Goal: Information Seeking & Learning: Compare options

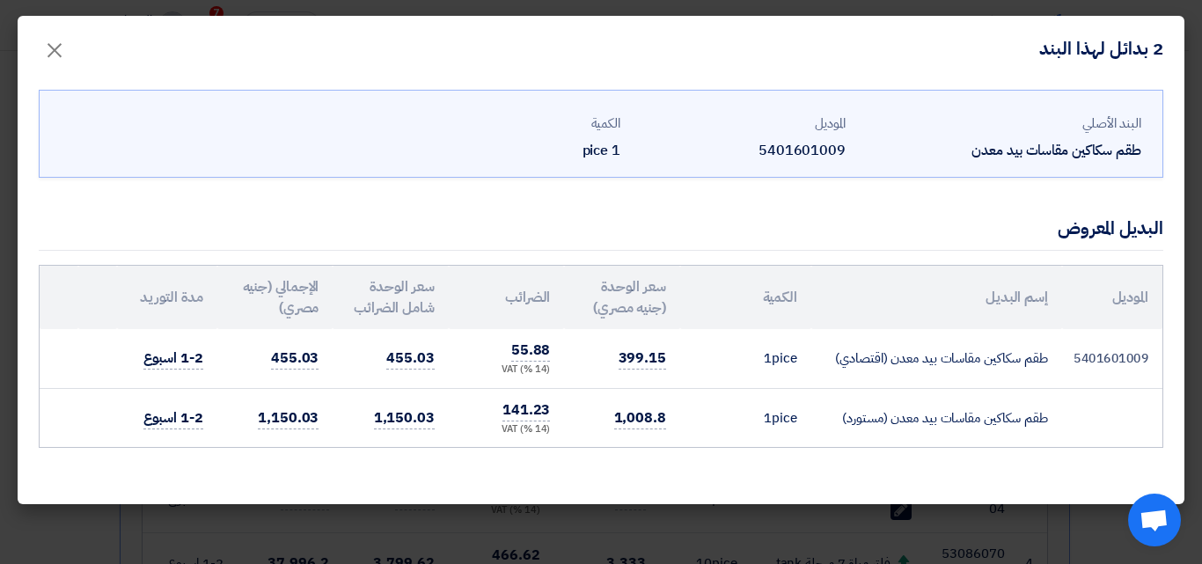
click at [599, 135] on div "الكمية 1 pice" at bounding box center [514, 138] width 211 height 48
click at [54, 53] on span "×" at bounding box center [54, 49] width 21 height 53
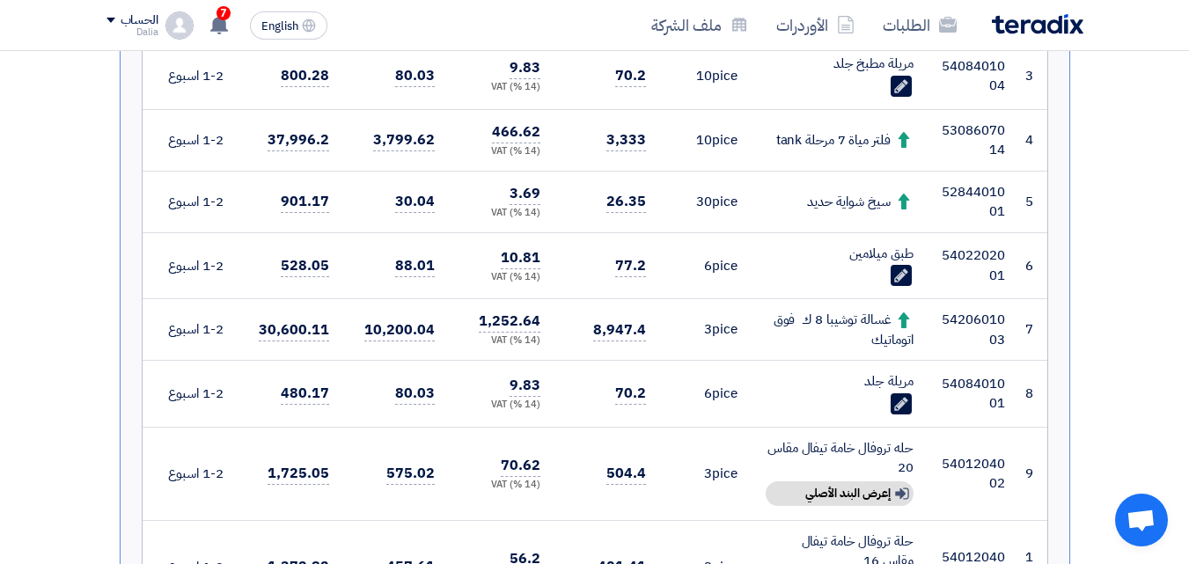
scroll to position [880, 0]
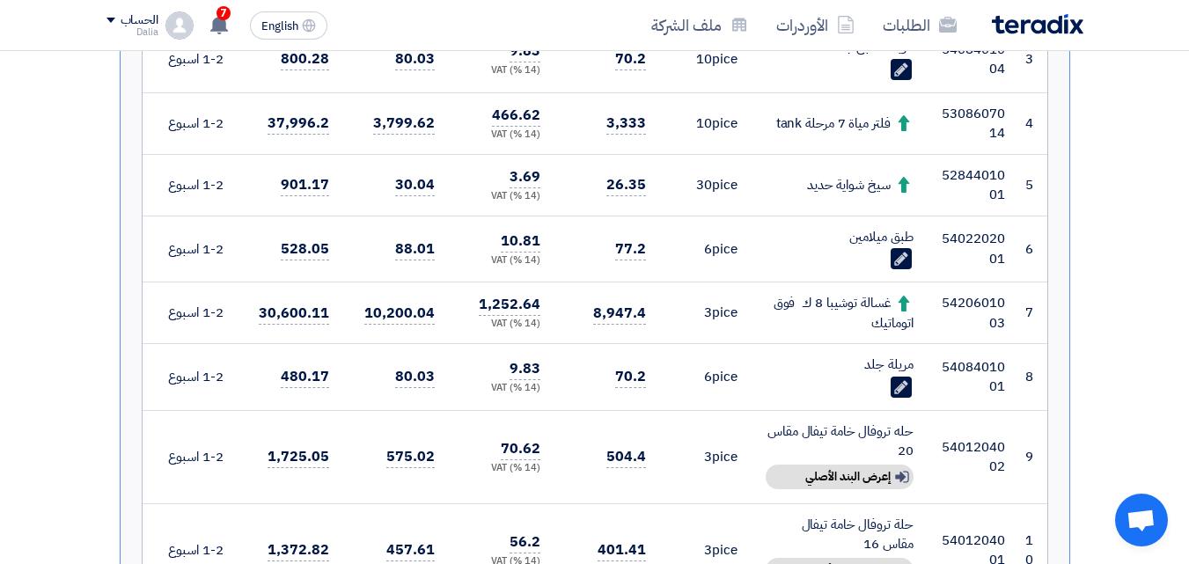
drag, startPoint x: 890, startPoint y: 304, endPoint x: 783, endPoint y: 330, distance: 110.6
click at [783, 330] on div "غسالة توشيبا 8 ك فوق اتوماتيك" at bounding box center [840, 313] width 148 height 40
copy div "غسالة توشيبا 8 ك فوق اتوماتيك"
click at [819, 468] on div "Show details إعرض البند الأصلي" at bounding box center [840, 477] width 148 height 25
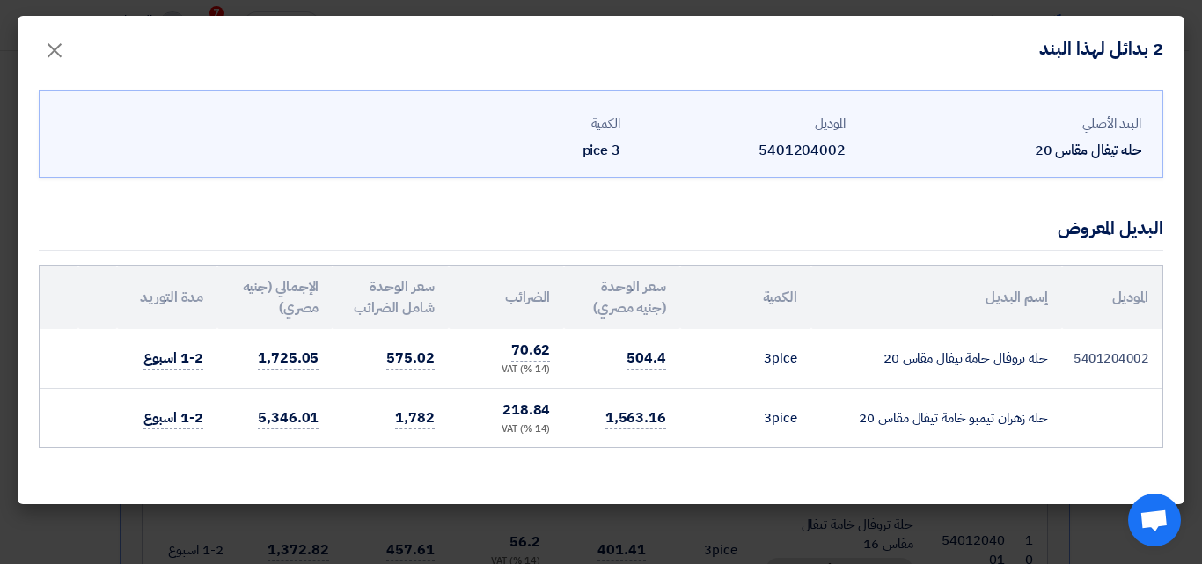
drag, startPoint x: 1048, startPoint y: 366, endPoint x: 877, endPoint y: 364, distance: 170.8
click at [877, 364] on td "حله تروفال خامة تيفال مقاس 20" at bounding box center [937, 358] width 251 height 59
copy td "حله تروفال خامة تيفال مقاس 20"
click at [161, 58] on div "2 بدائل لهذا البند ×" at bounding box center [601, 48] width 1167 height 65
click at [55, 50] on span "×" at bounding box center [54, 49] width 21 height 53
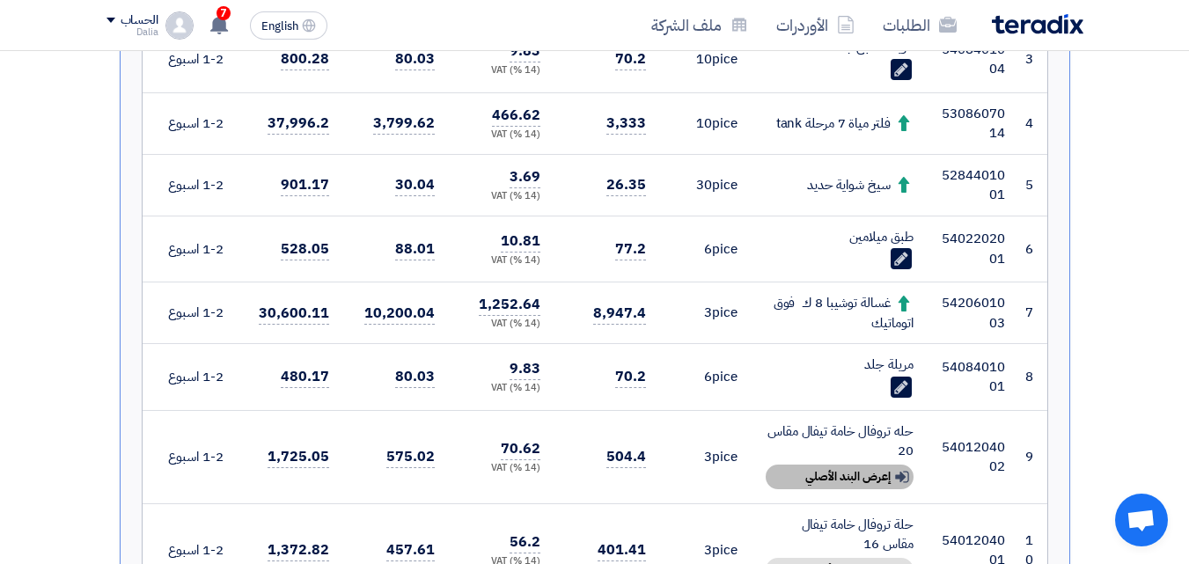
click at [879, 475] on div "Show details إعرض البند الأصلي" at bounding box center [840, 477] width 148 height 25
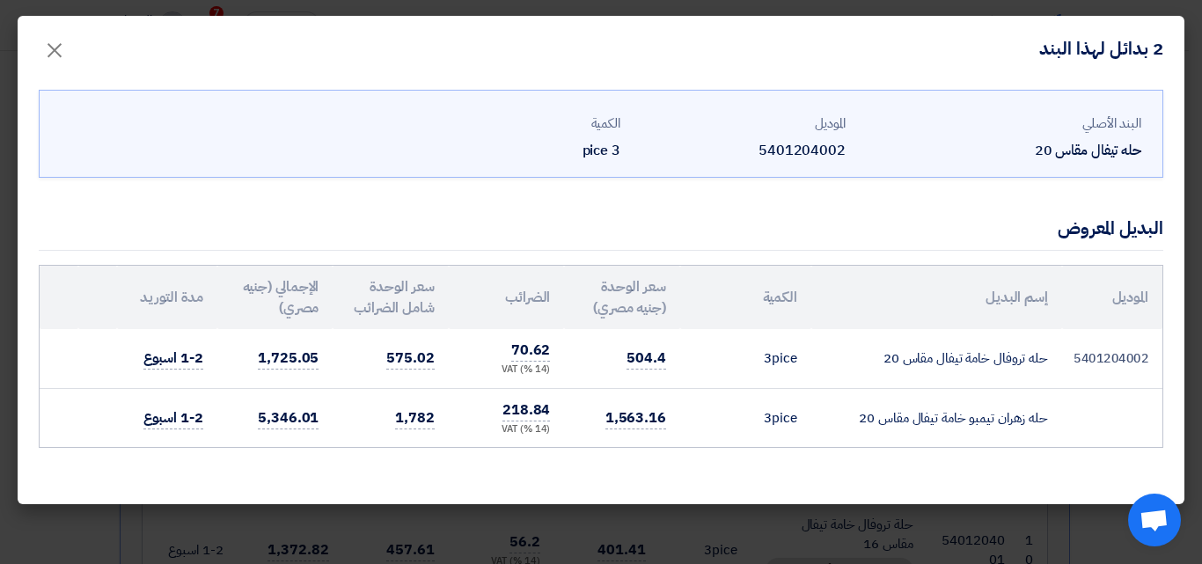
click at [1048, 416] on td "حله زهران تيمبو خامة تيفال مقاس 20" at bounding box center [937, 417] width 251 height 59
drag, startPoint x: 1043, startPoint y: 422, endPoint x: 856, endPoint y: 421, distance: 187.5
click at [856, 421] on td "حله زهران تيمبو خامة تيفال مقاس 20" at bounding box center [937, 417] width 251 height 59
copy td "له زهران تيمبو خامة تيفال مقاس 20"
click at [52, 46] on span "×" at bounding box center [54, 49] width 21 height 53
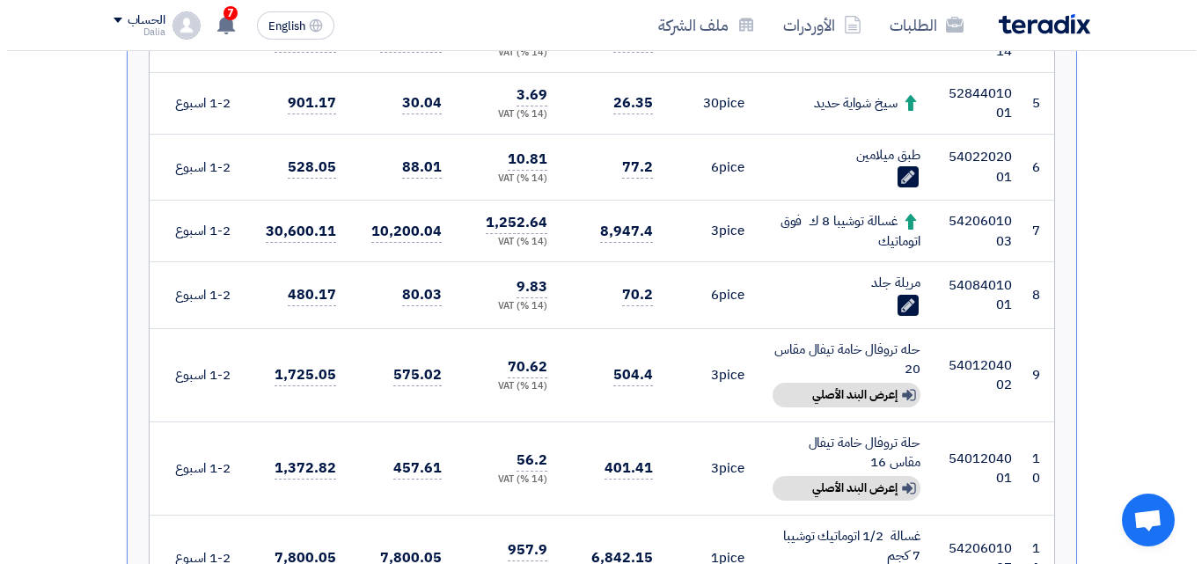
scroll to position [1056, 0]
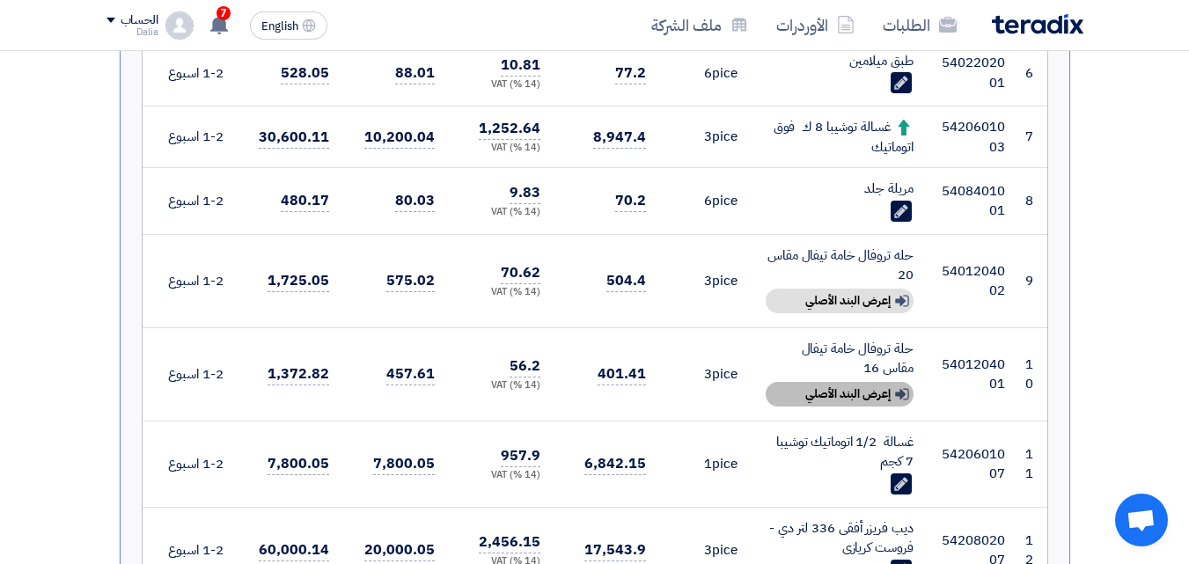
click at [865, 391] on div "Show details إعرض البند الأصلي" at bounding box center [840, 394] width 148 height 25
